Goal: Information Seeking & Learning: Learn about a topic

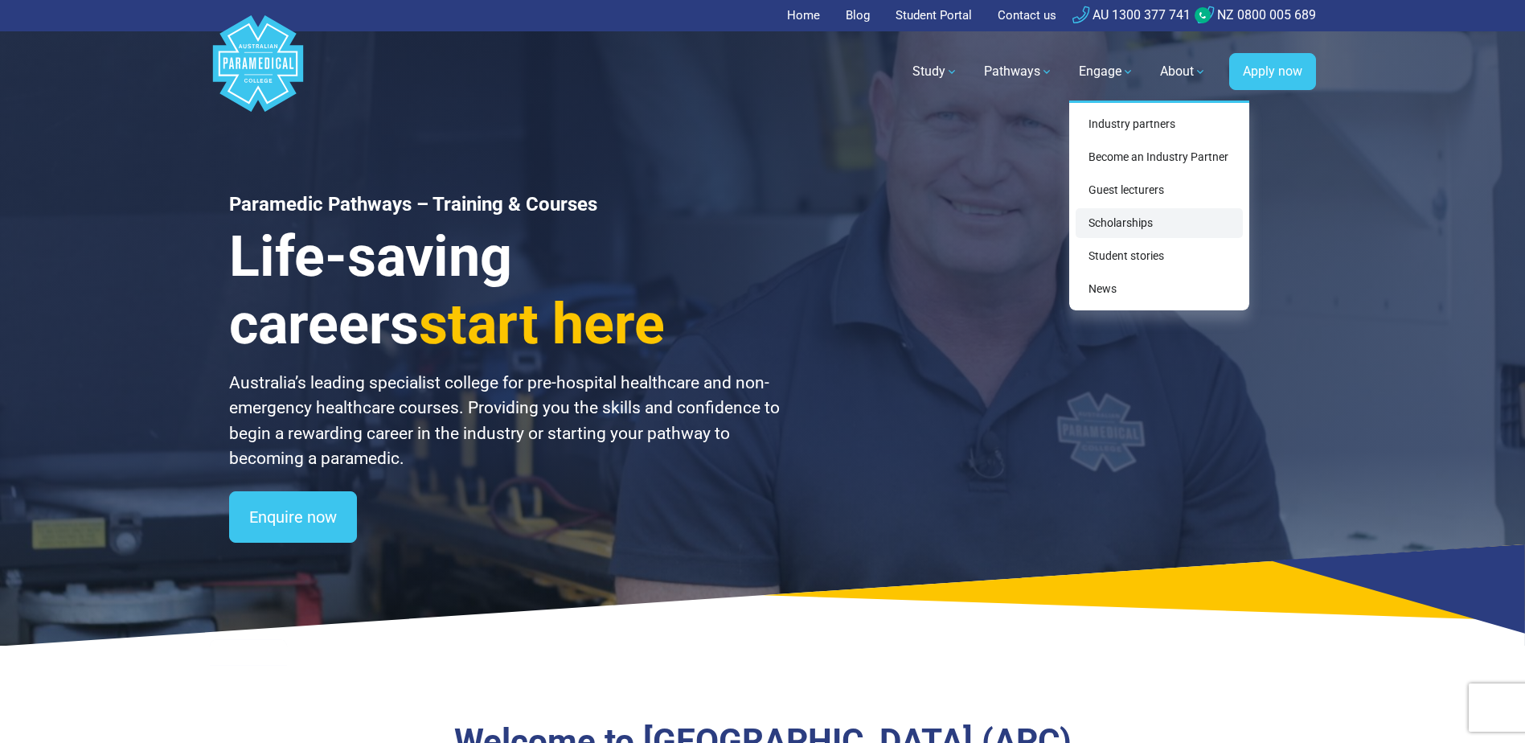
click at [1125, 223] on link "Scholarships" at bounding box center [1159, 223] width 167 height 30
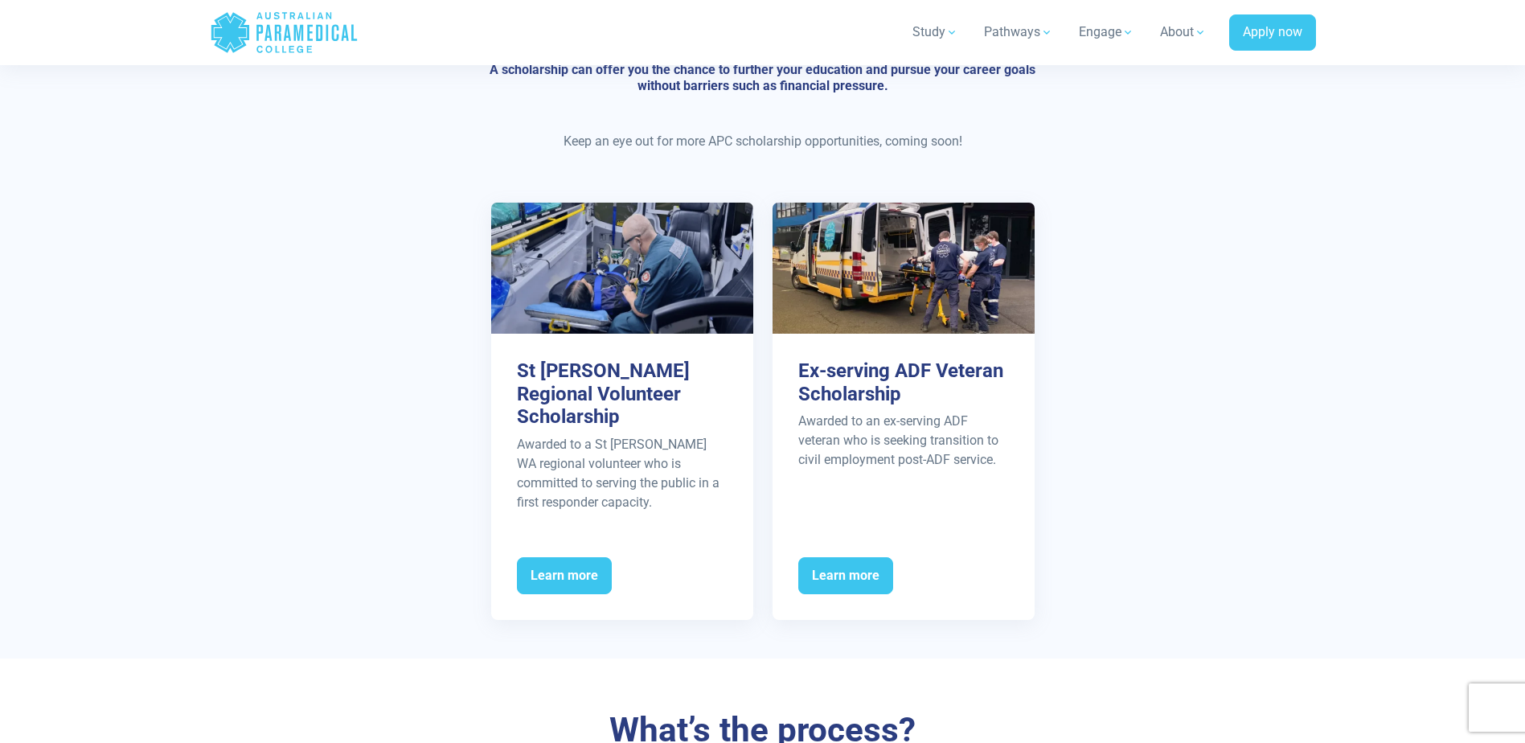
scroll to position [804, 0]
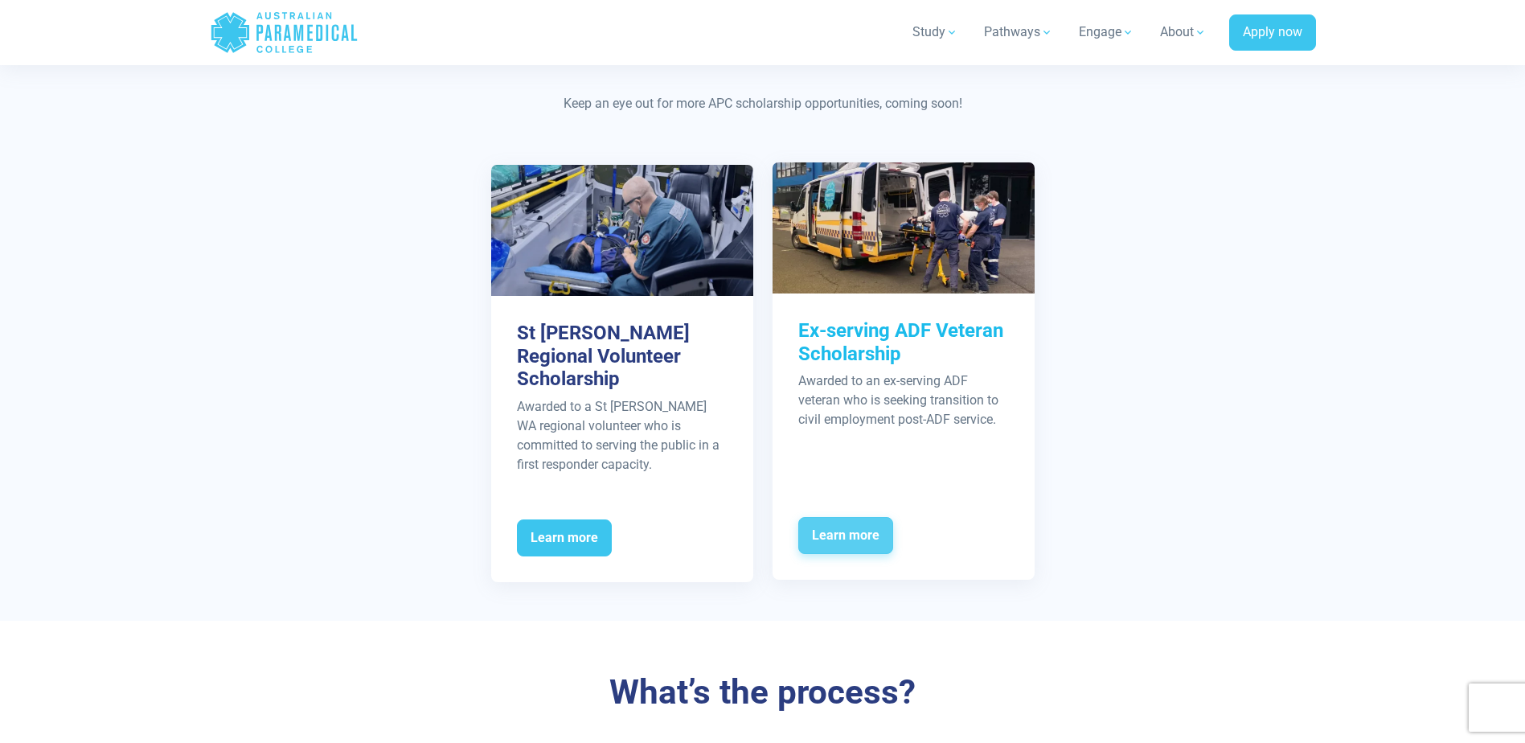
click at [855, 517] on span "Learn more" at bounding box center [845, 535] width 95 height 37
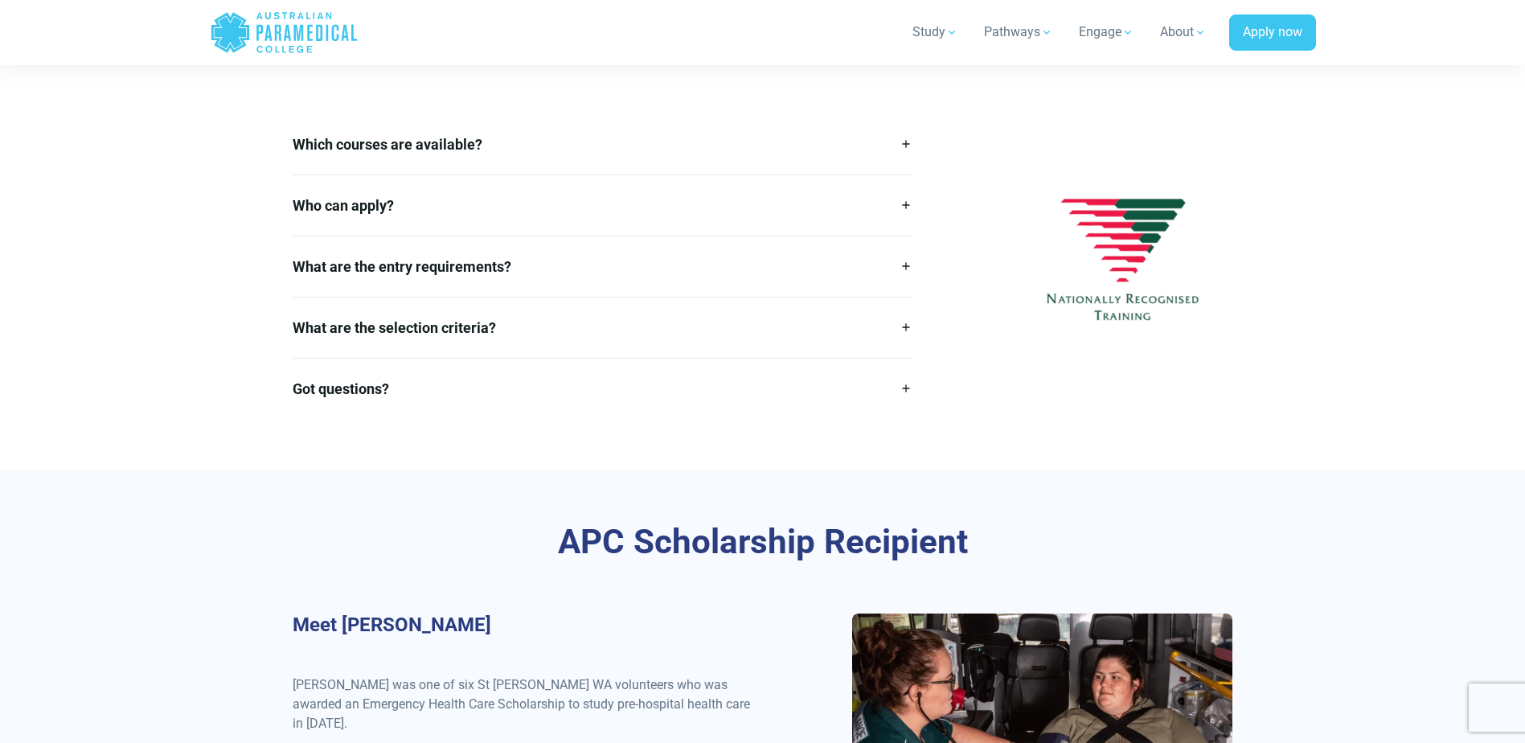
scroll to position [2251, 0]
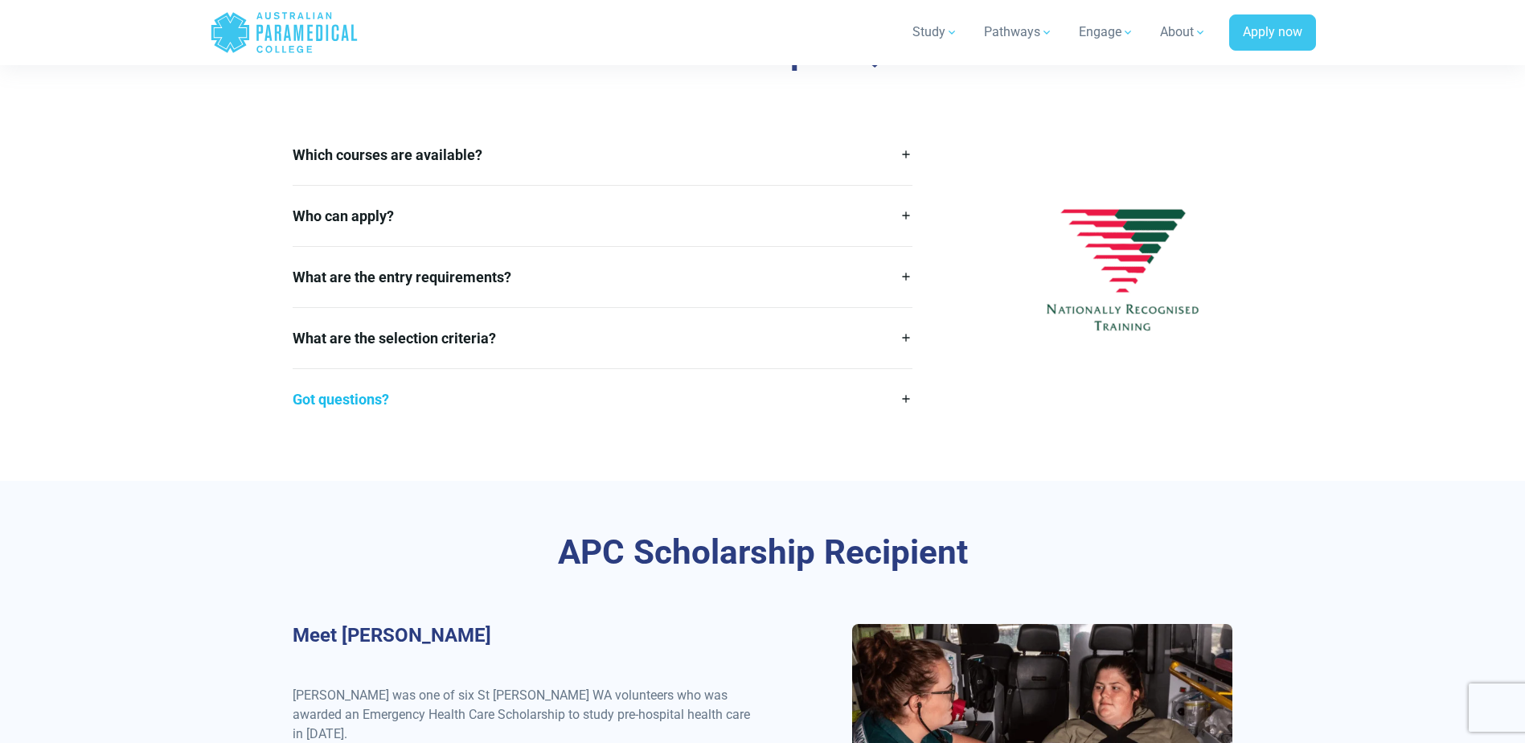
click at [904, 394] on link "Got questions?" at bounding box center [603, 399] width 621 height 60
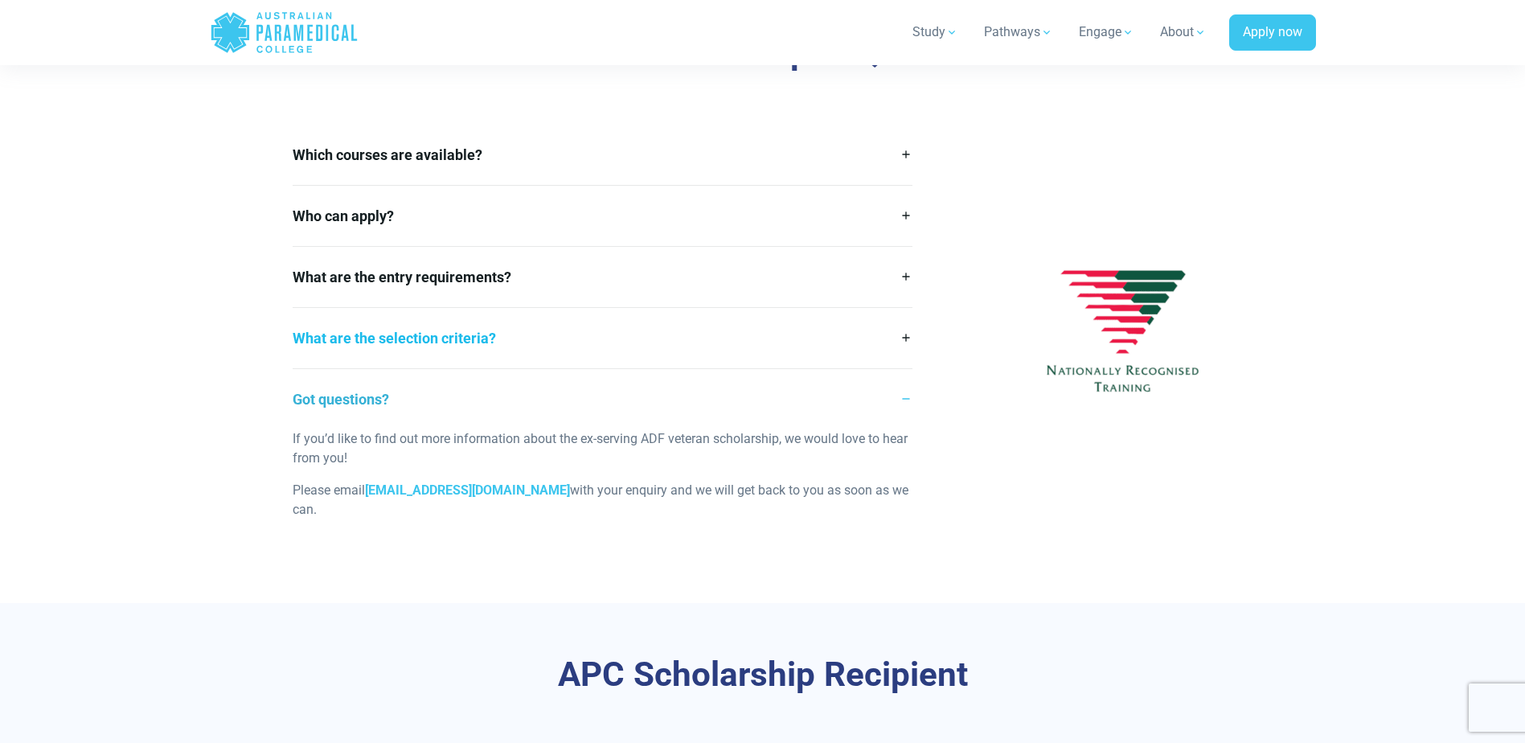
click at [903, 338] on link "What are the selection criteria?" at bounding box center [603, 338] width 621 height 60
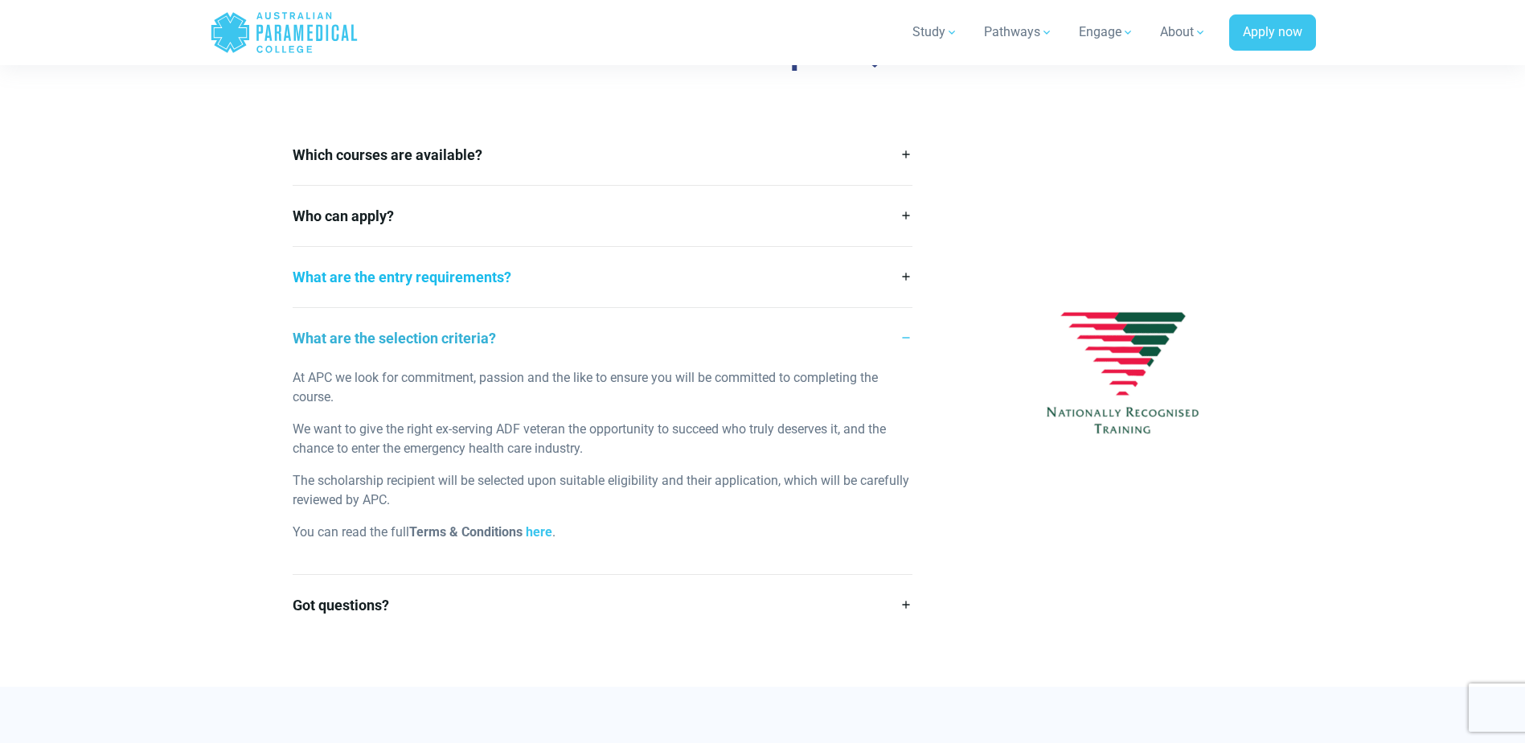
click at [901, 273] on link "What are the entry requirements?" at bounding box center [603, 277] width 621 height 60
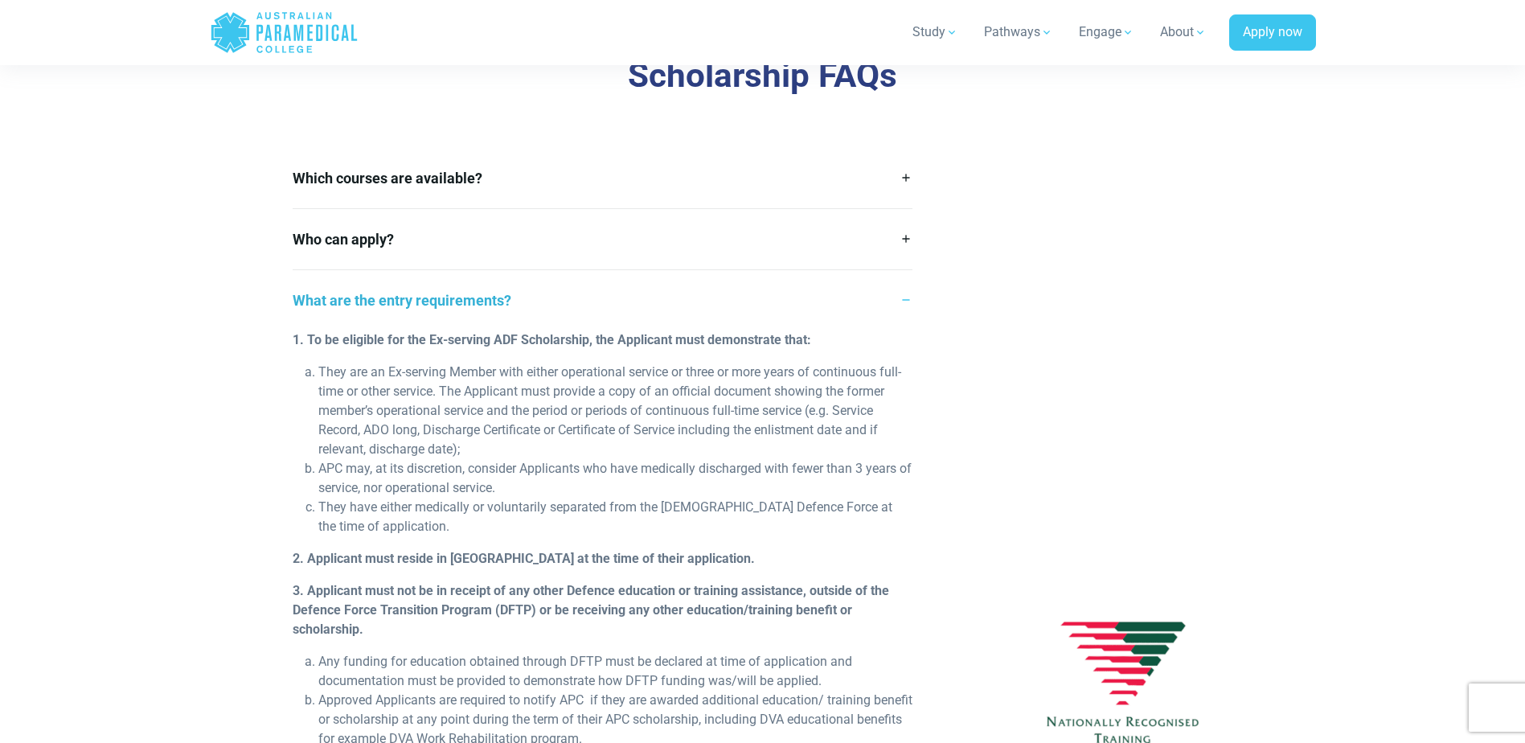
scroll to position [2090, 0]
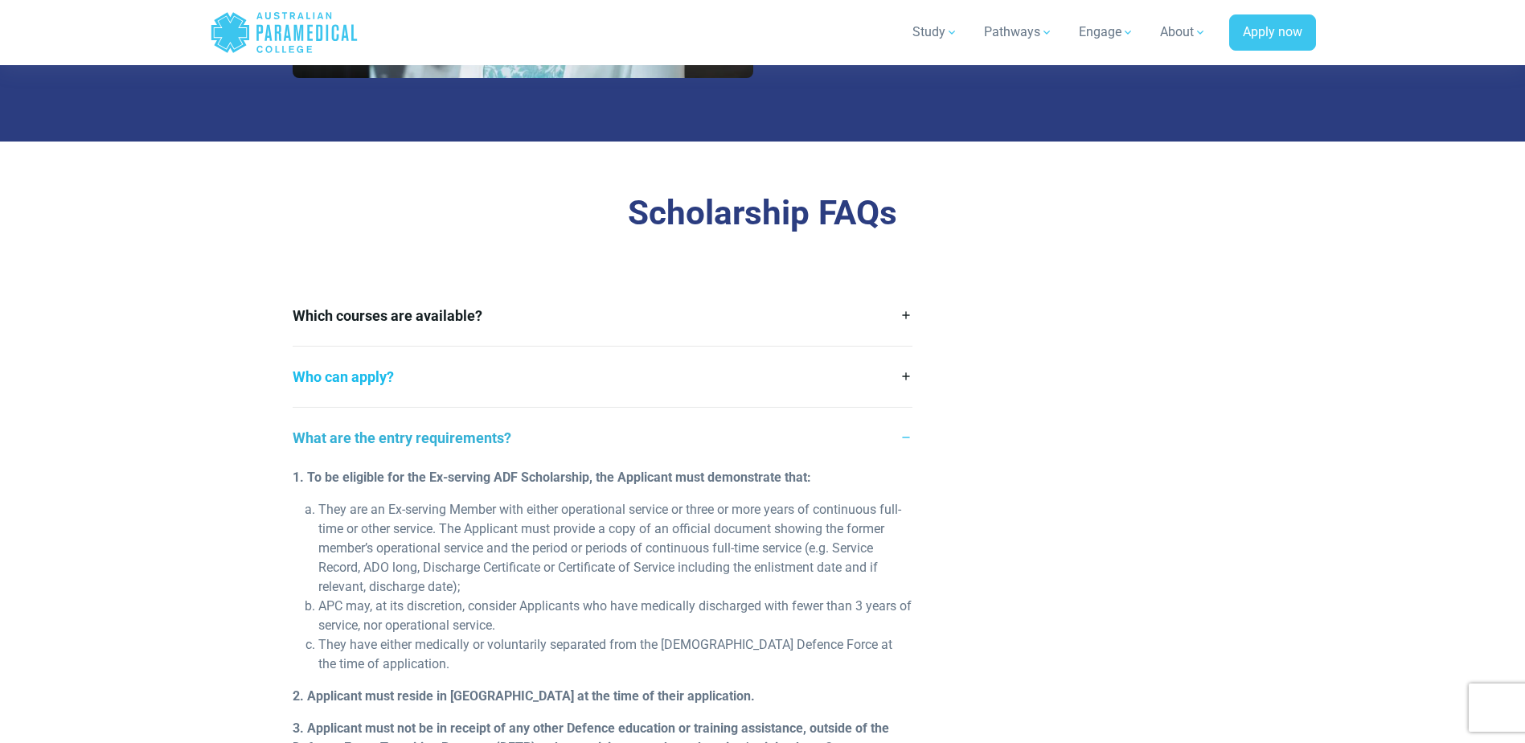
click at [902, 365] on link "Who can apply?" at bounding box center [603, 376] width 621 height 60
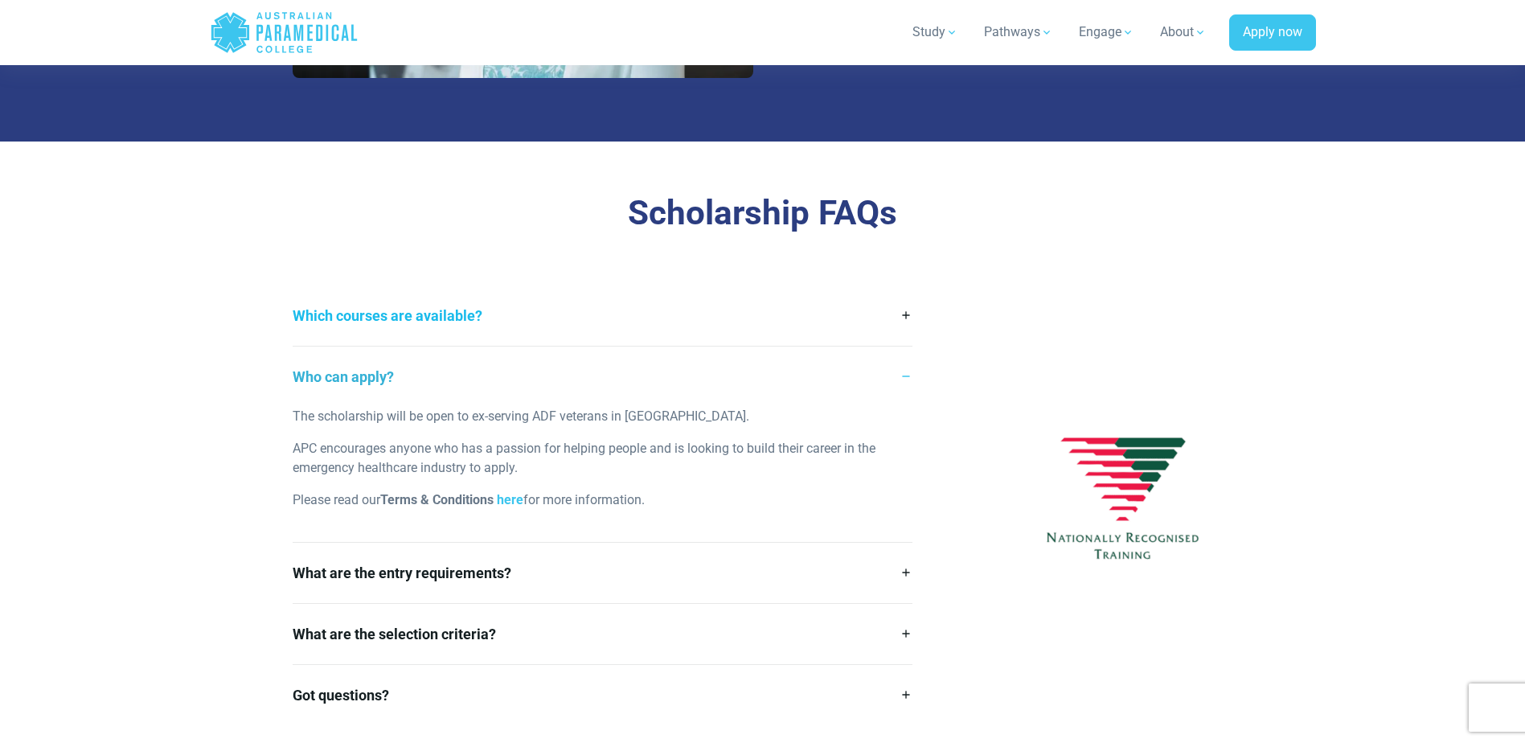
click at [907, 315] on link "Which courses are available?" at bounding box center [603, 315] width 621 height 60
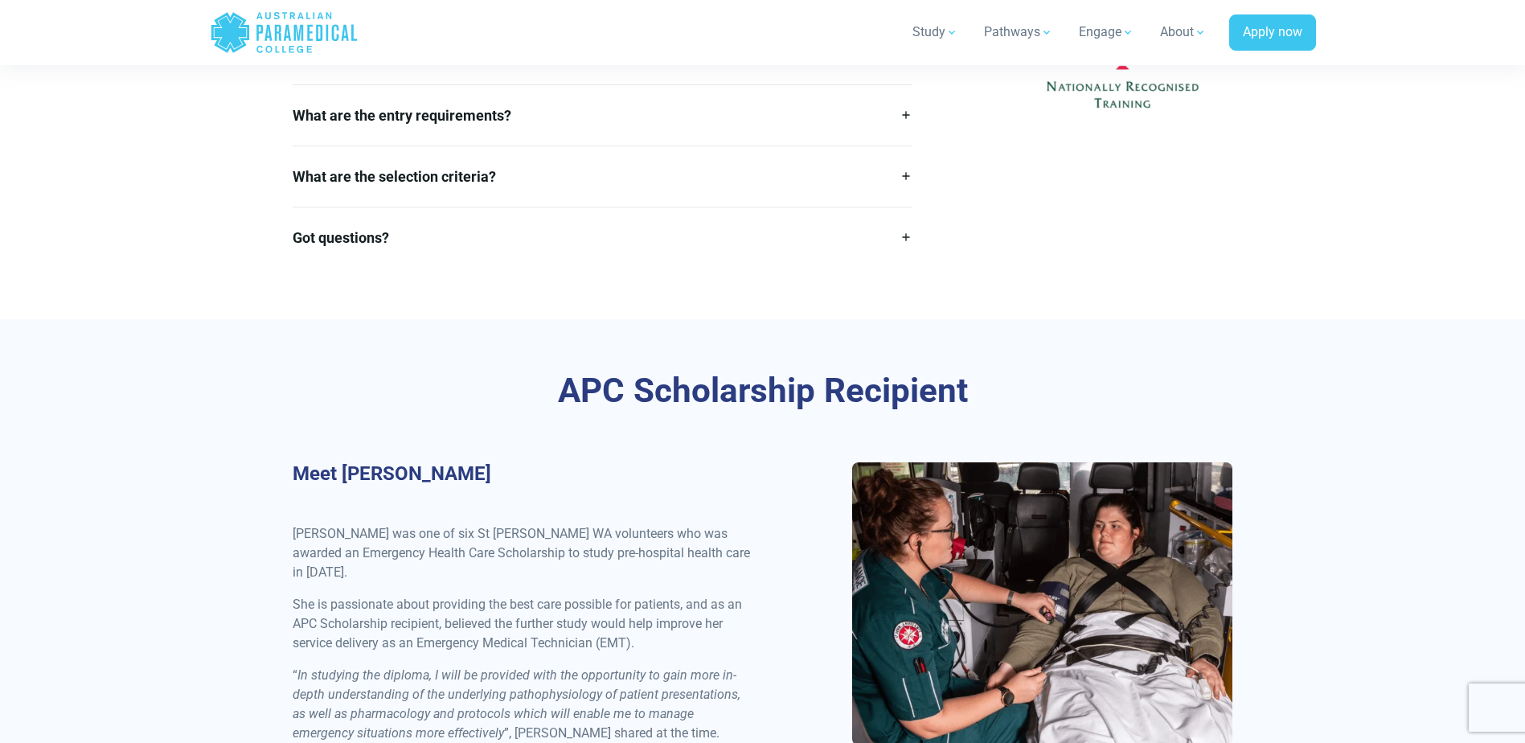
scroll to position [2572, 0]
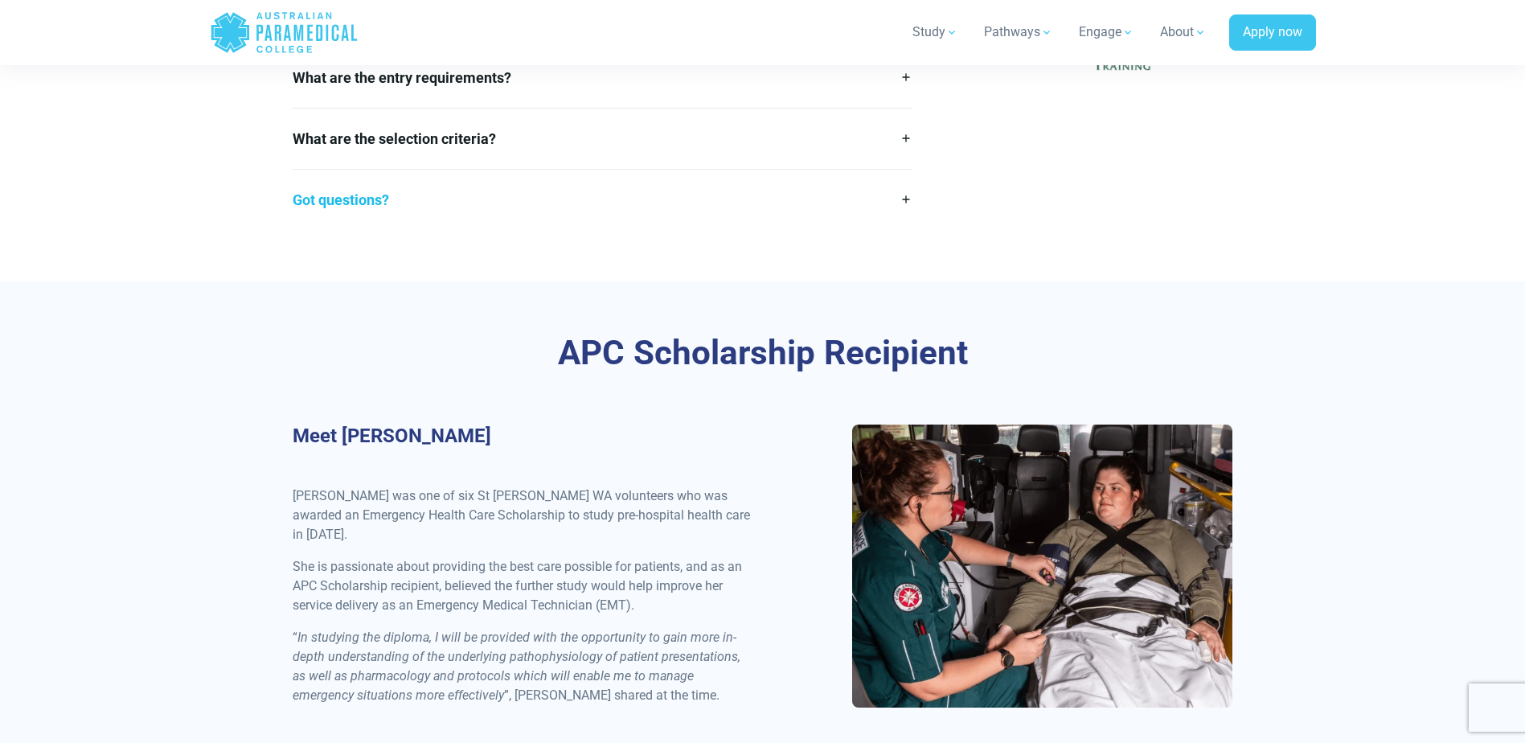
click at [907, 204] on link "Got questions?" at bounding box center [603, 200] width 621 height 60
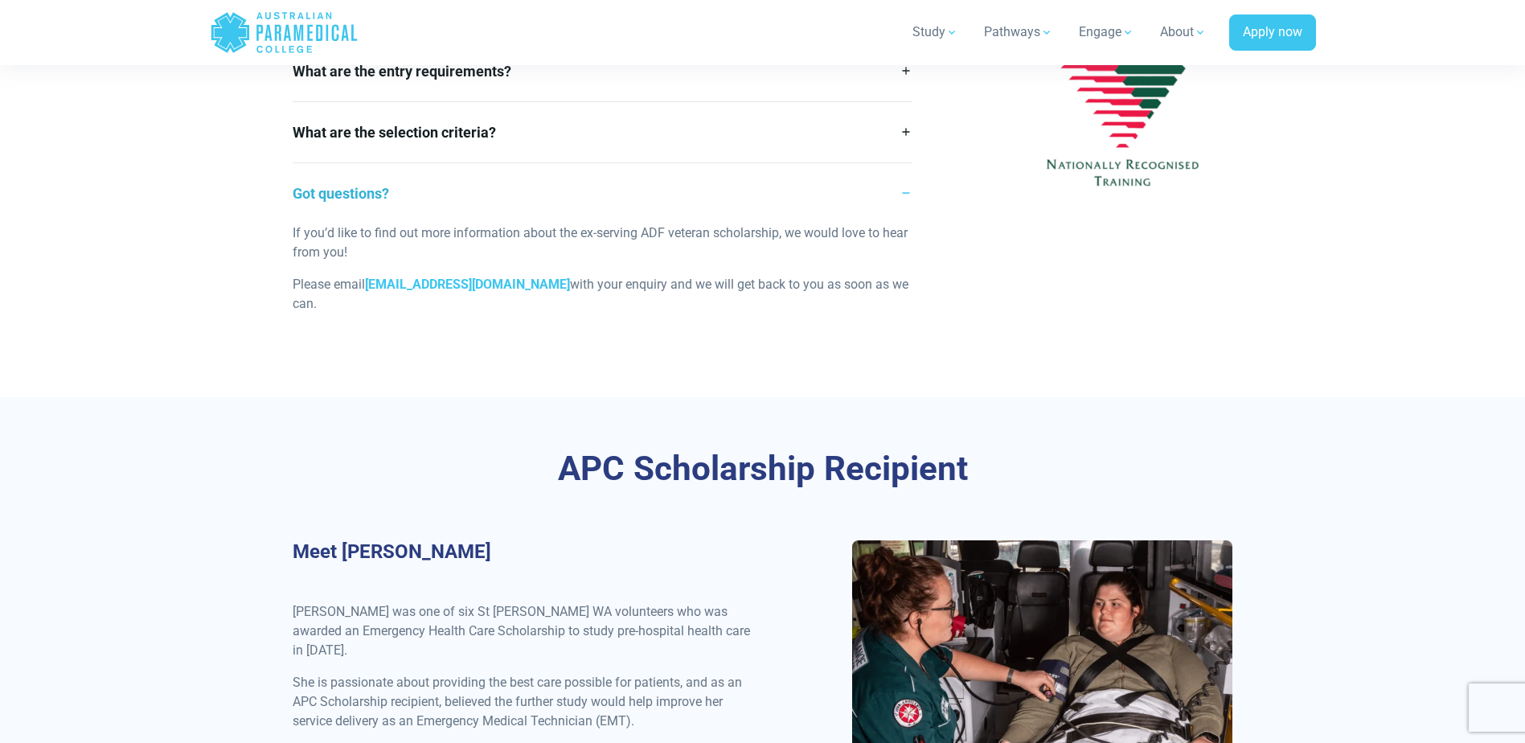
scroll to position [2450, 0]
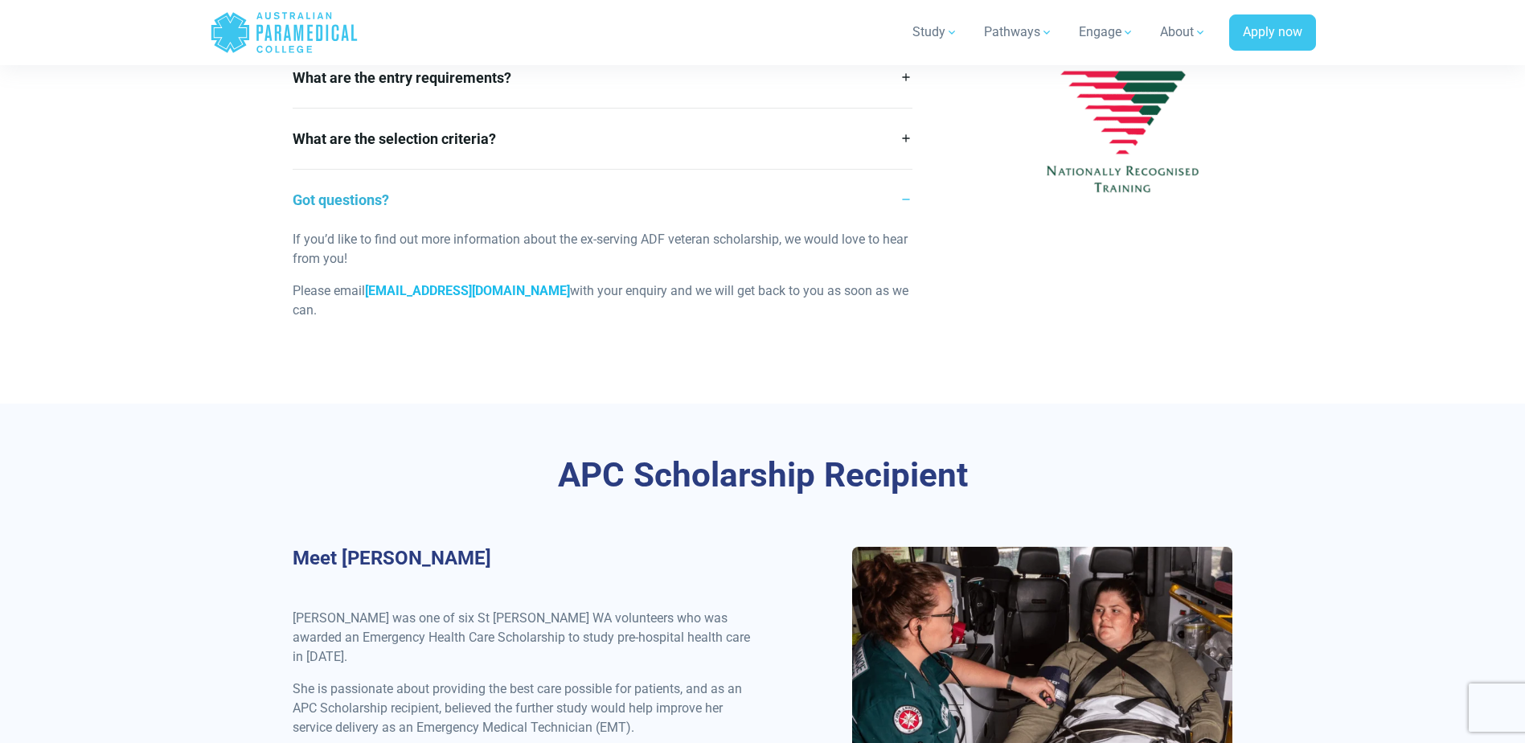
click at [467, 284] on strong "scholarships@apcollege.edu.au" at bounding box center [467, 290] width 205 height 15
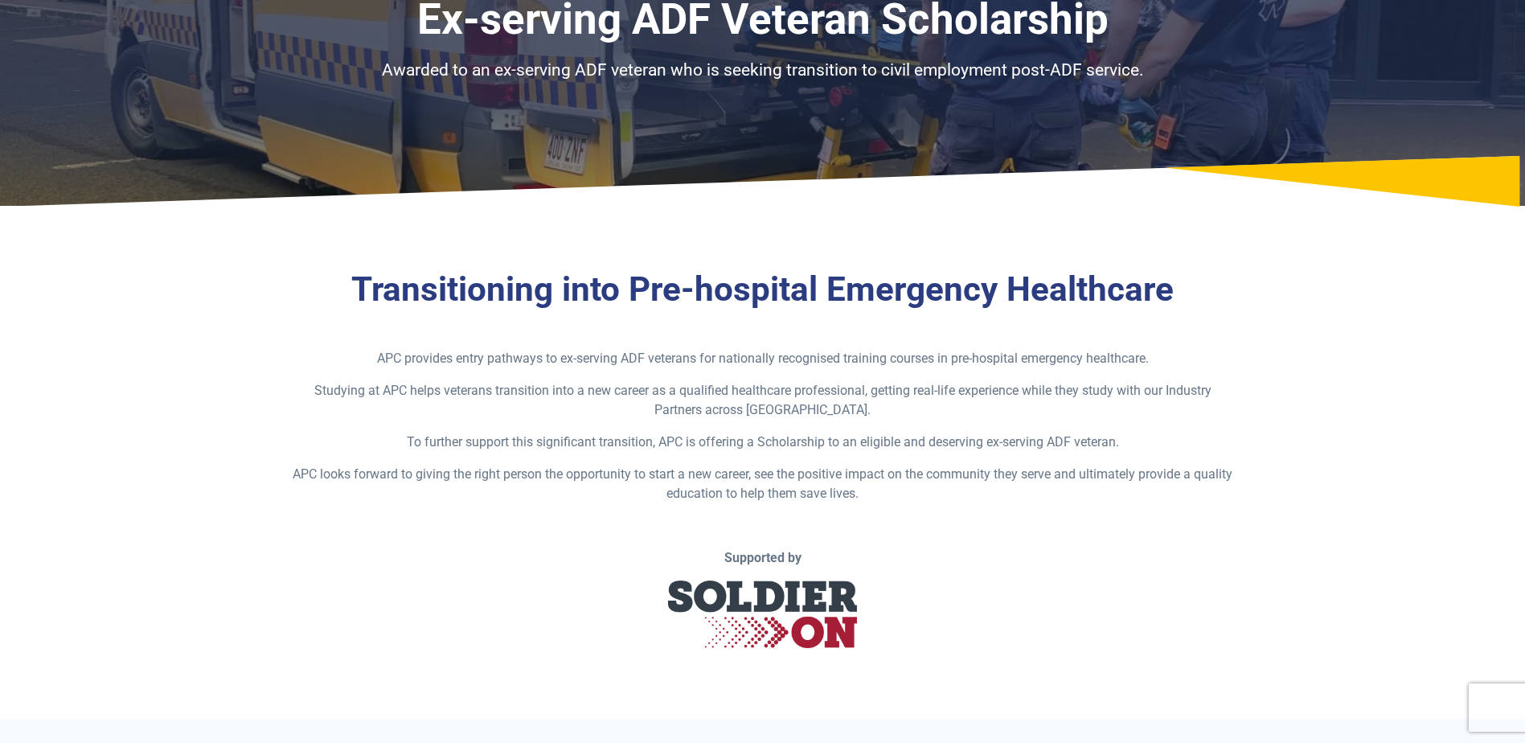
scroll to position [0, 0]
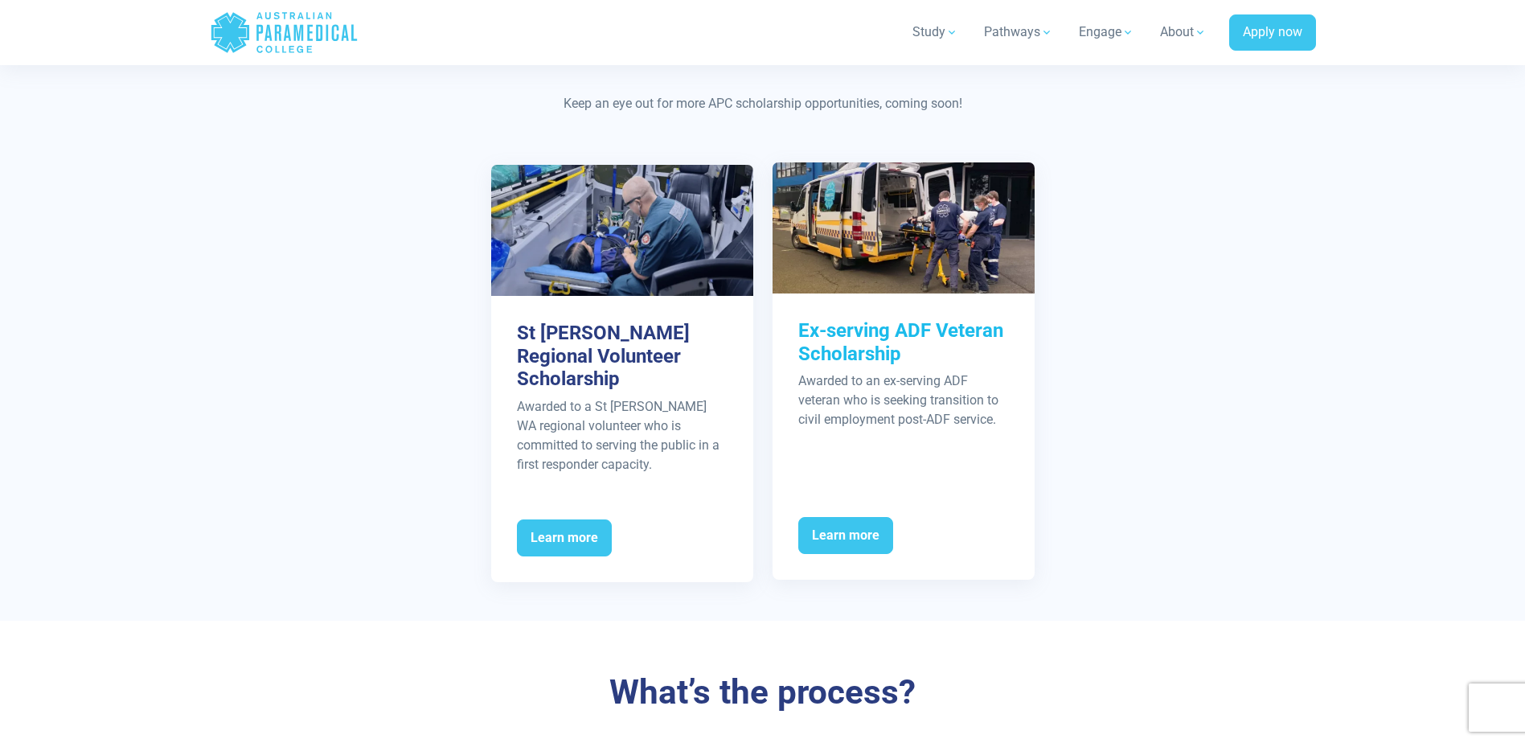
click at [889, 404] on p "Awarded to an ex-serving ADF veteran who is seeking transition to civil employm…" at bounding box center [903, 400] width 211 height 58
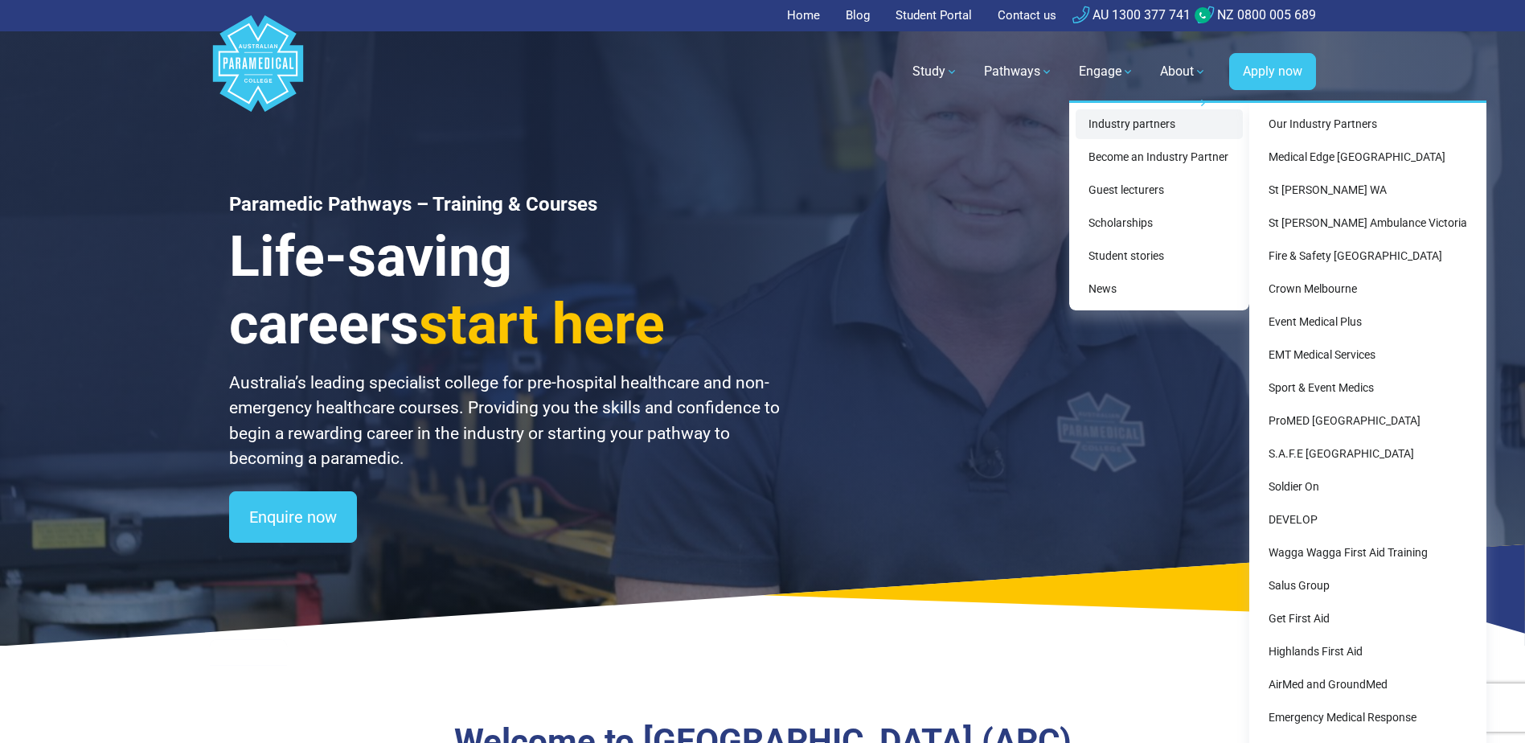
click at [1125, 118] on link "Industry partners" at bounding box center [1159, 124] width 167 height 30
click at [1317, 118] on link "Our Industry Partners" at bounding box center [1368, 124] width 224 height 30
